Goal: Check status: Check status

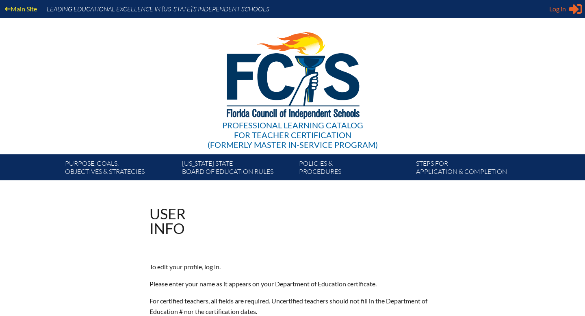
type input "[EMAIL_ADDRESS][DOMAIN_NAME]"
click at [563, 8] on span "Log in" at bounding box center [557, 9] width 17 height 10
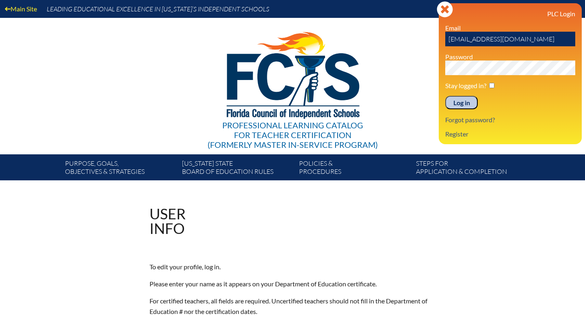
click at [491, 83] on input "checkbox" at bounding box center [491, 85] width 5 height 5
checkbox input "true"
click at [463, 104] on input "Log in" at bounding box center [461, 103] width 32 height 14
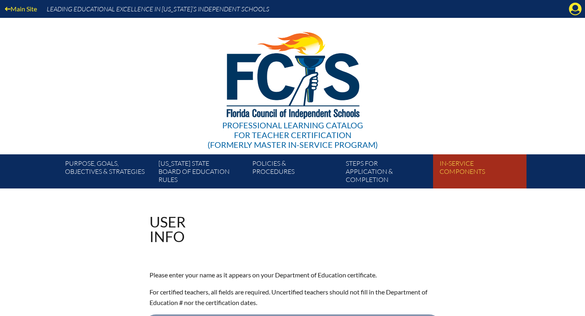
click at [469, 171] on link "In-service components" at bounding box center [482, 173] width 93 height 31
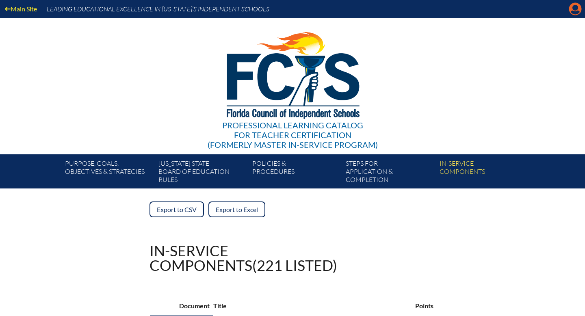
click at [574, 12] on icon "Manage account" at bounding box center [574, 8] width 13 height 13
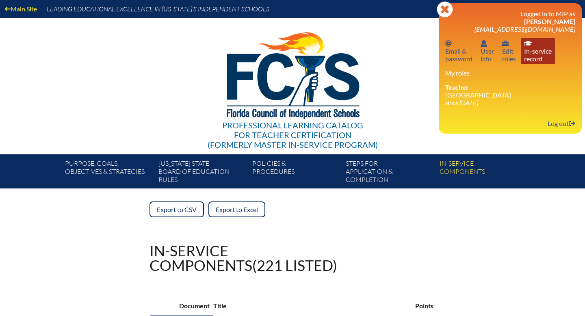
click at [537, 51] on link "In-service record In-service record" at bounding box center [537, 51] width 34 height 26
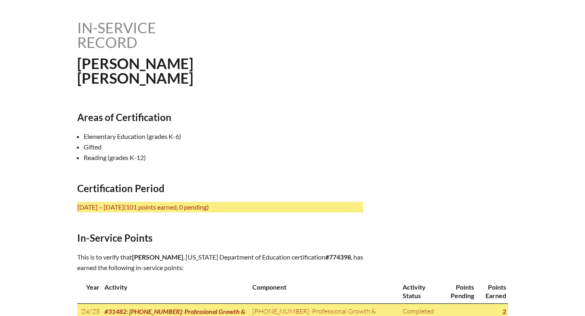
scroll to position [118, 0]
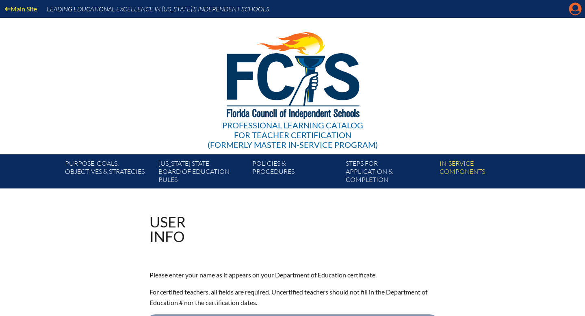
click at [570, 13] on icon "Manage account" at bounding box center [574, 8] width 13 height 13
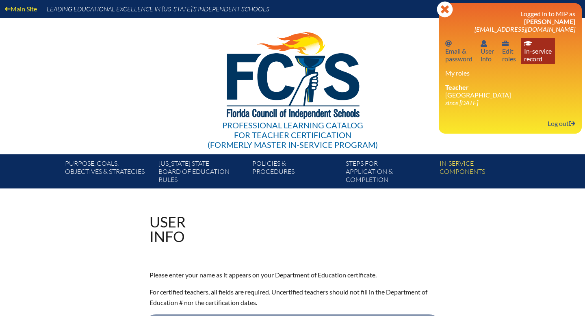
click at [536, 59] on link "In-service record In-service record" at bounding box center [537, 51] width 34 height 26
